Goal: Transaction & Acquisition: Purchase product/service

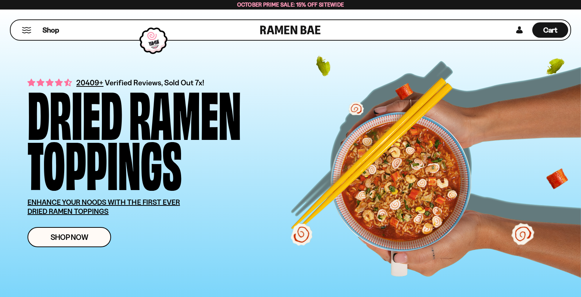
click at [282, 28] on link at bounding box center [290, 30] width 60 height 20
click at [70, 236] on span "Shop Now" at bounding box center [70, 237] width 38 height 8
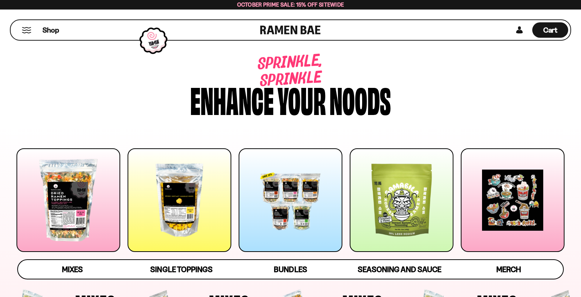
click at [66, 202] on div at bounding box center [68, 200] width 104 height 104
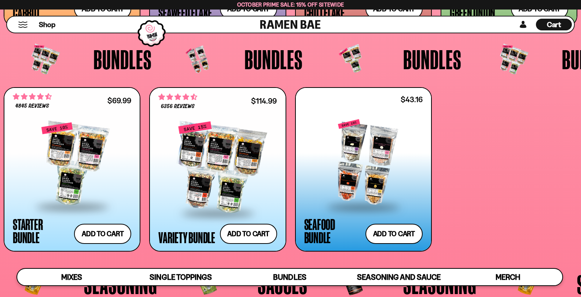
scroll to position [1578, 0]
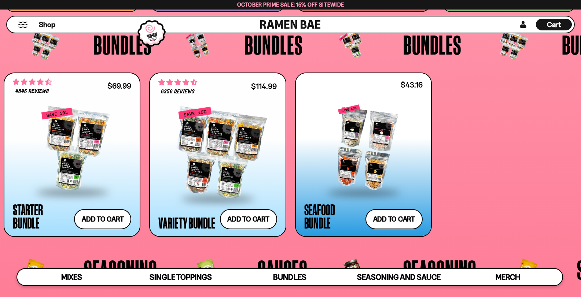
click at [356, 139] on div at bounding box center [363, 148] width 118 height 86
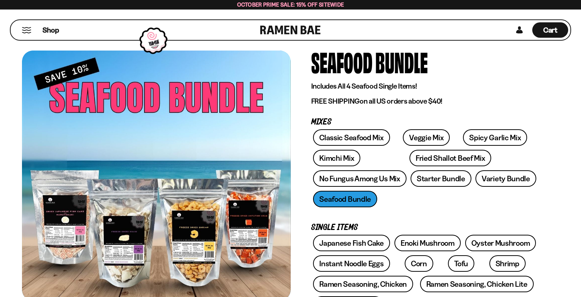
scroll to position [29, 0]
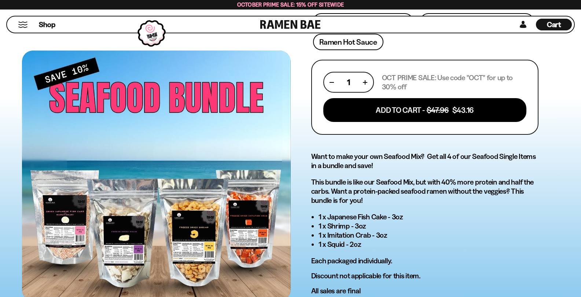
scroll to position [307, 0]
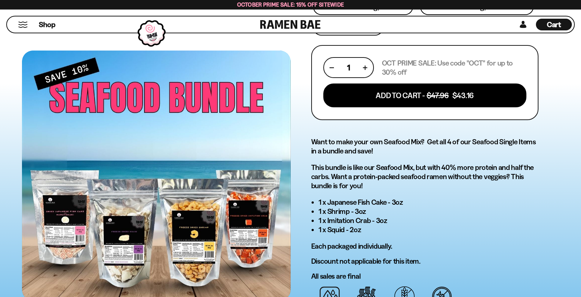
click at [432, 125] on div "No reviews Seafood Bundle Includes All 4 Seafood Single Items! FREE SHIPPING on…" at bounding box center [424, 96] width 227 height 651
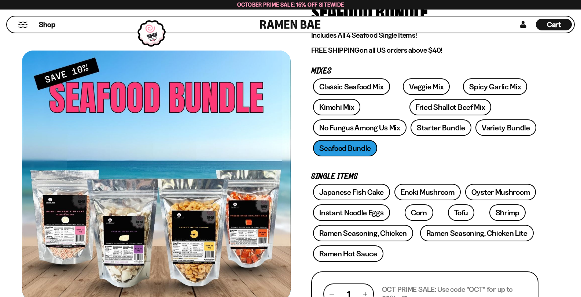
scroll to position [76, 0]
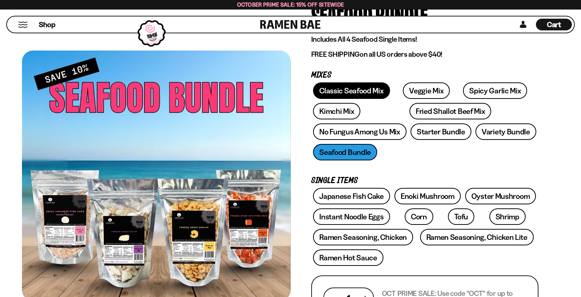
click at [348, 88] on link "Classic Seafood Mix" at bounding box center [351, 90] width 77 height 16
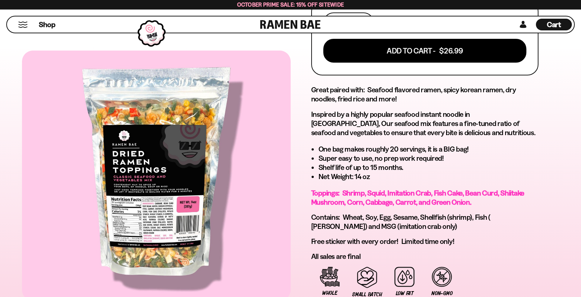
scroll to position [352, 0]
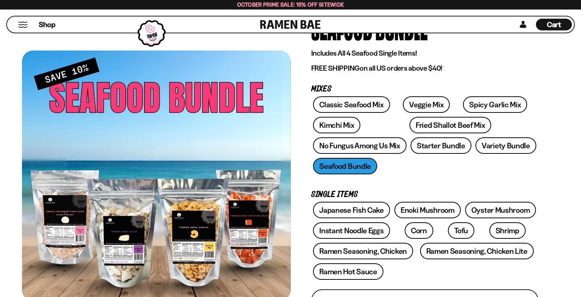
scroll to position [62, 0]
click at [471, 103] on link "Spicy Garlic Mix" at bounding box center [495, 104] width 64 height 16
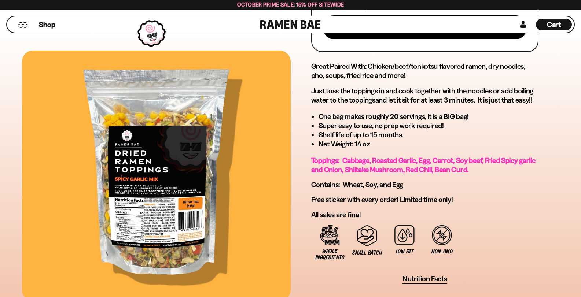
scroll to position [415, 0]
